Goal: Navigation & Orientation: Understand site structure

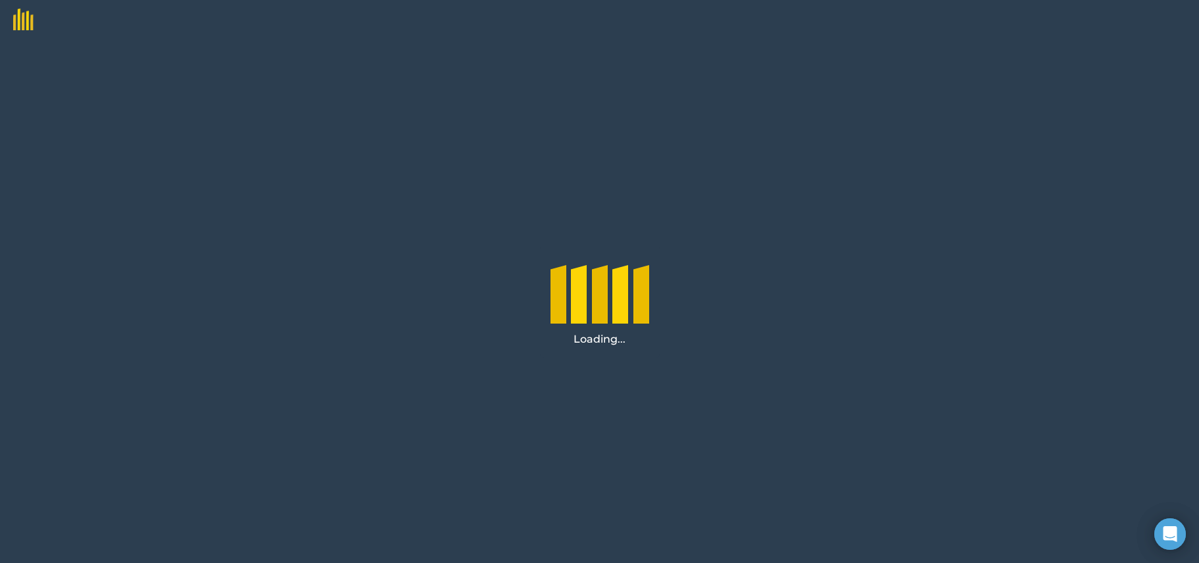
click at [17, 20] on img at bounding box center [17, 15] width 34 height 30
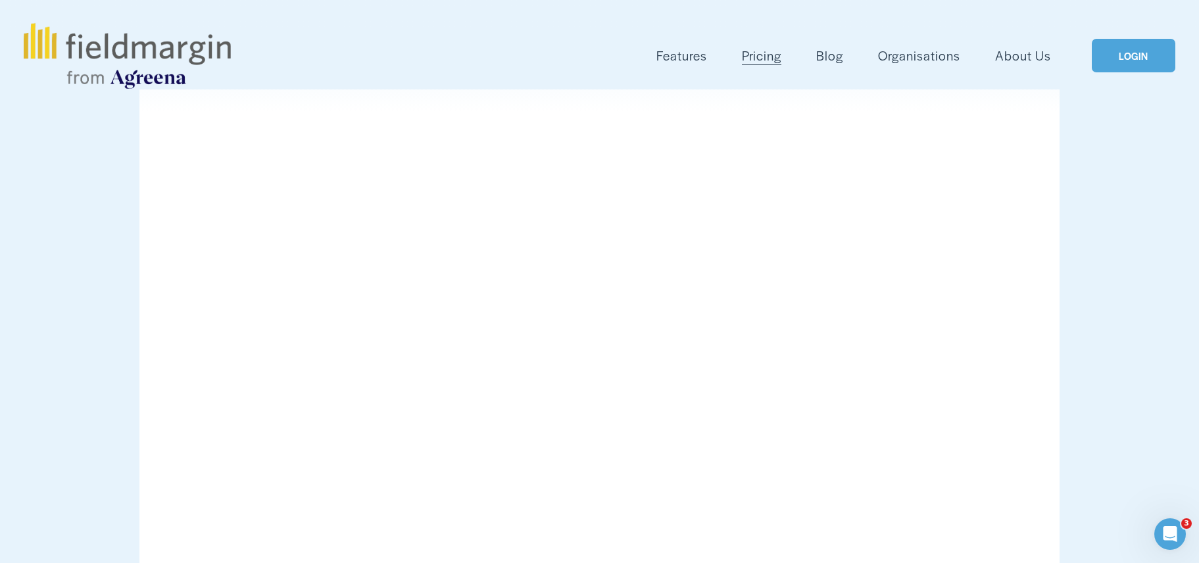
click at [695, 59] on span "Features" at bounding box center [681, 55] width 51 height 19
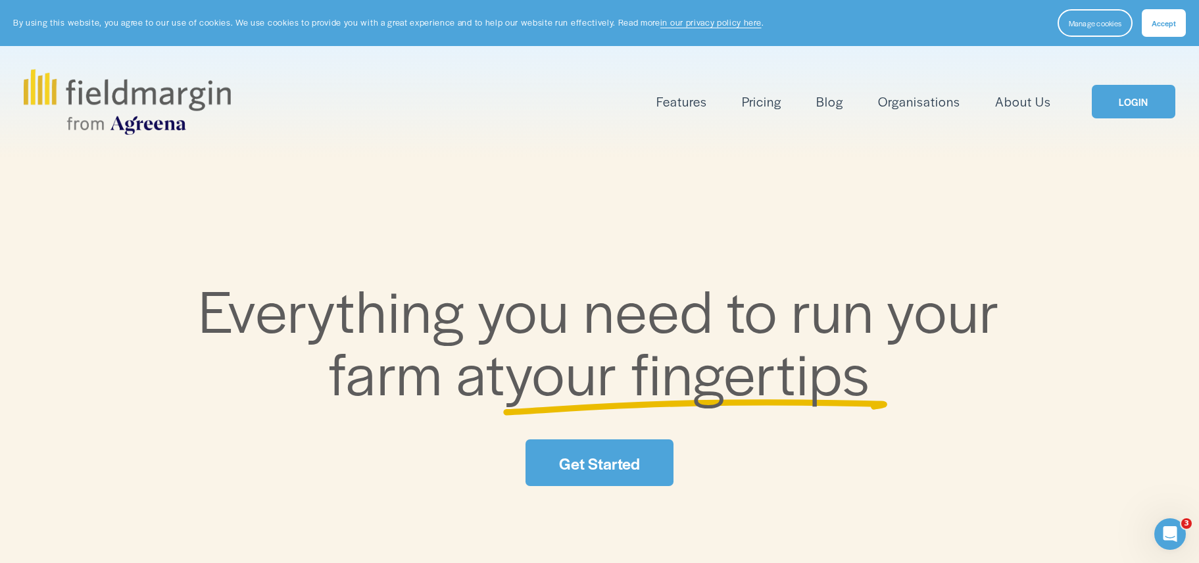
click at [1033, 102] on link "About Us" at bounding box center [1023, 102] width 56 height 22
